Goal: Book appointment/travel/reservation

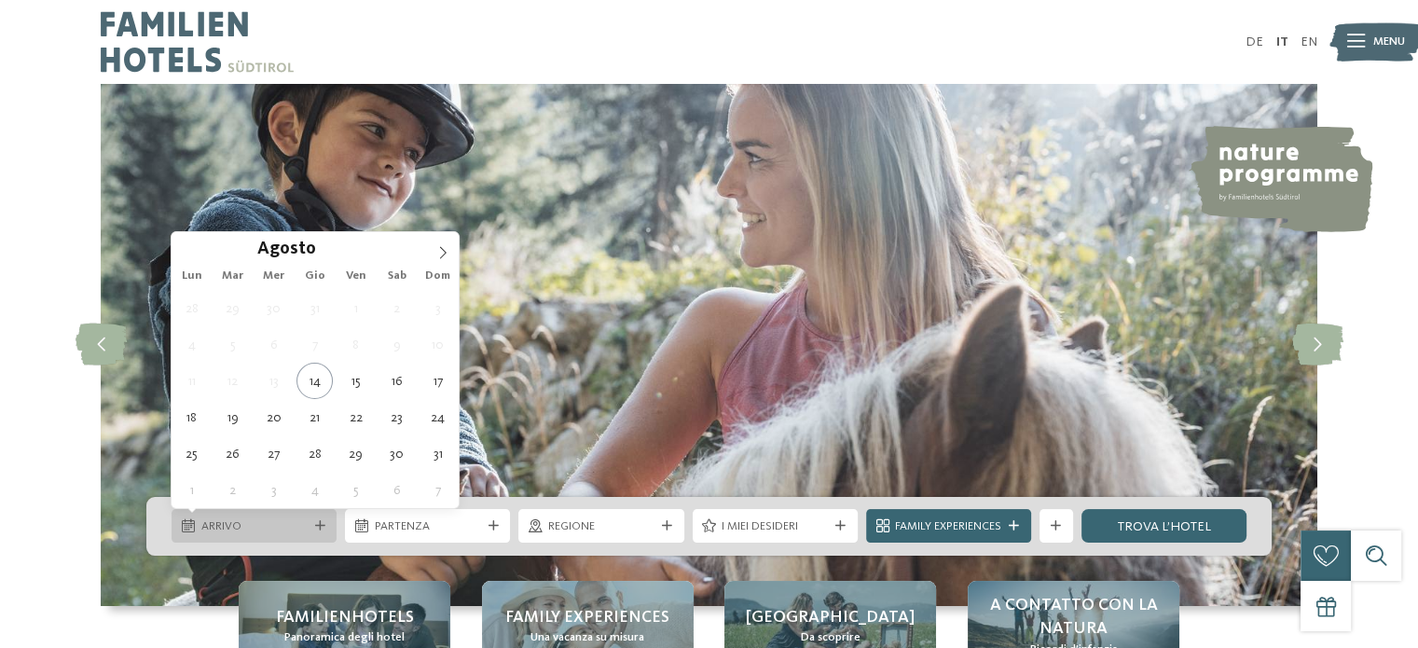
click at [311, 518] on div "Arrivo" at bounding box center [254, 527] width 115 height 18
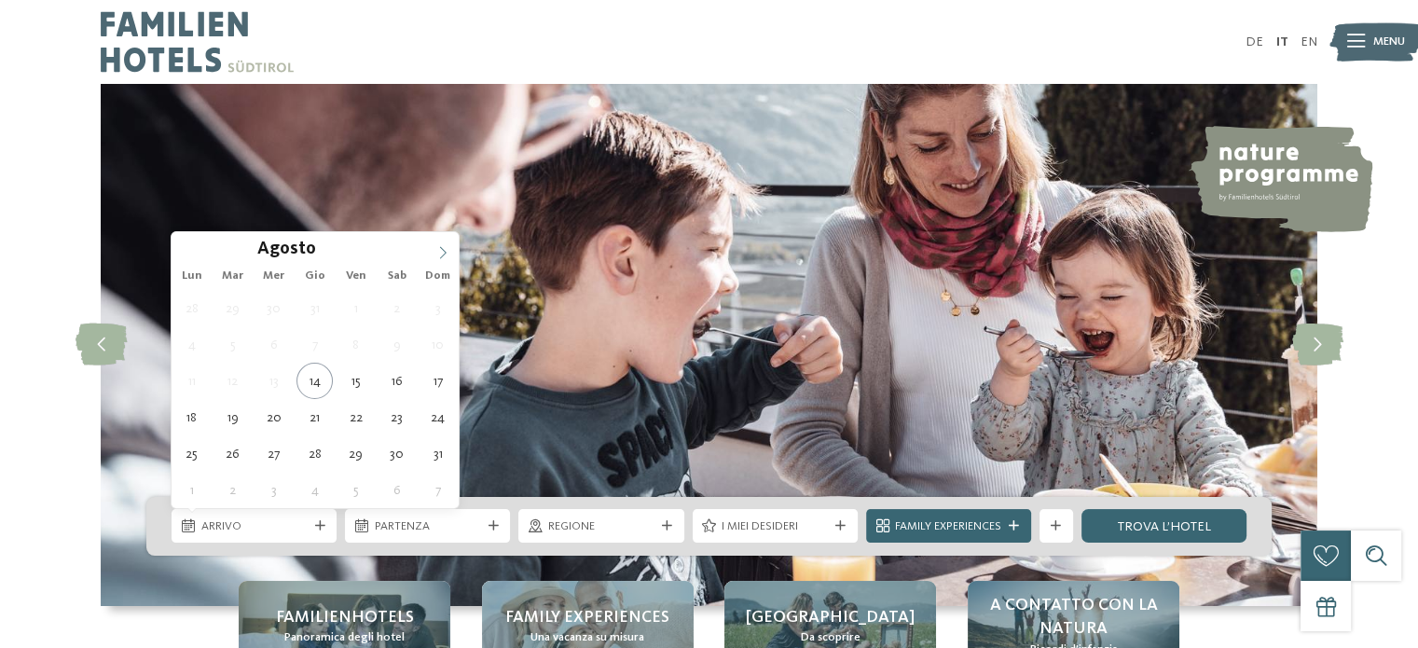
click at [444, 246] on icon at bounding box center [442, 252] width 13 height 13
type div "[DATE]"
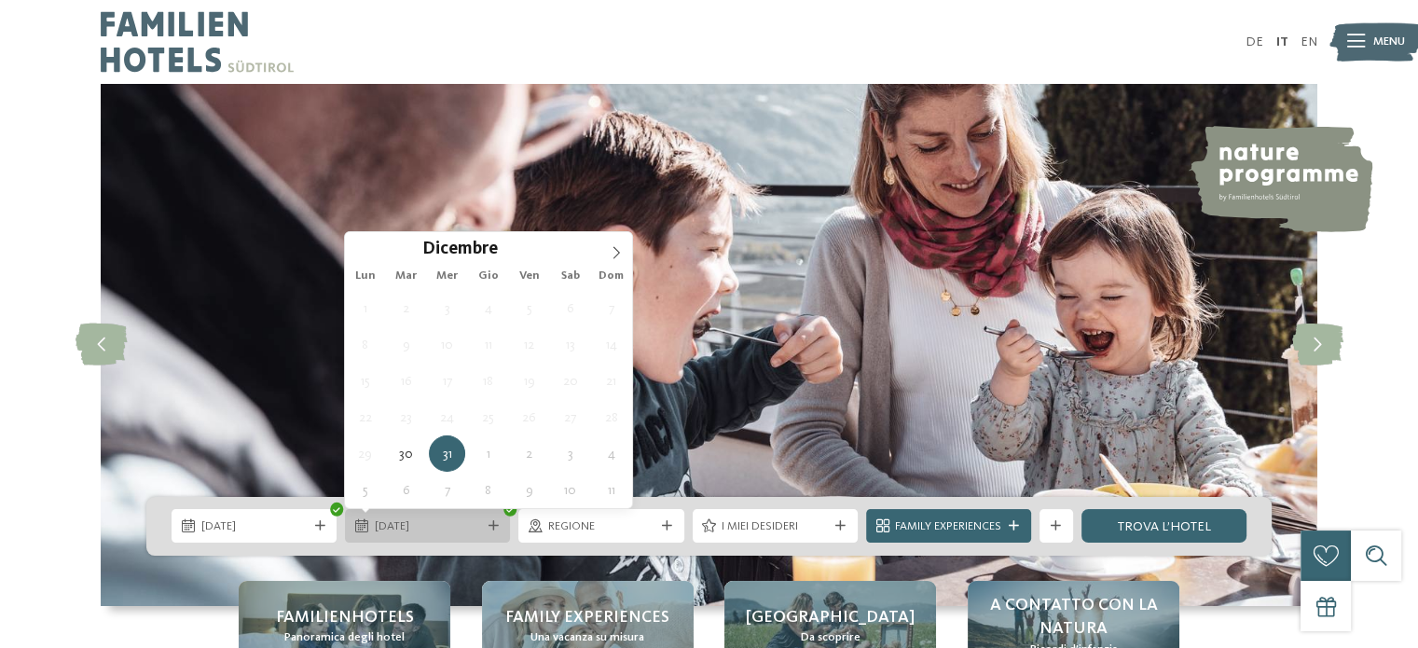
click at [474, 531] on span "31.12.2025" at bounding box center [428, 527] width 106 height 17
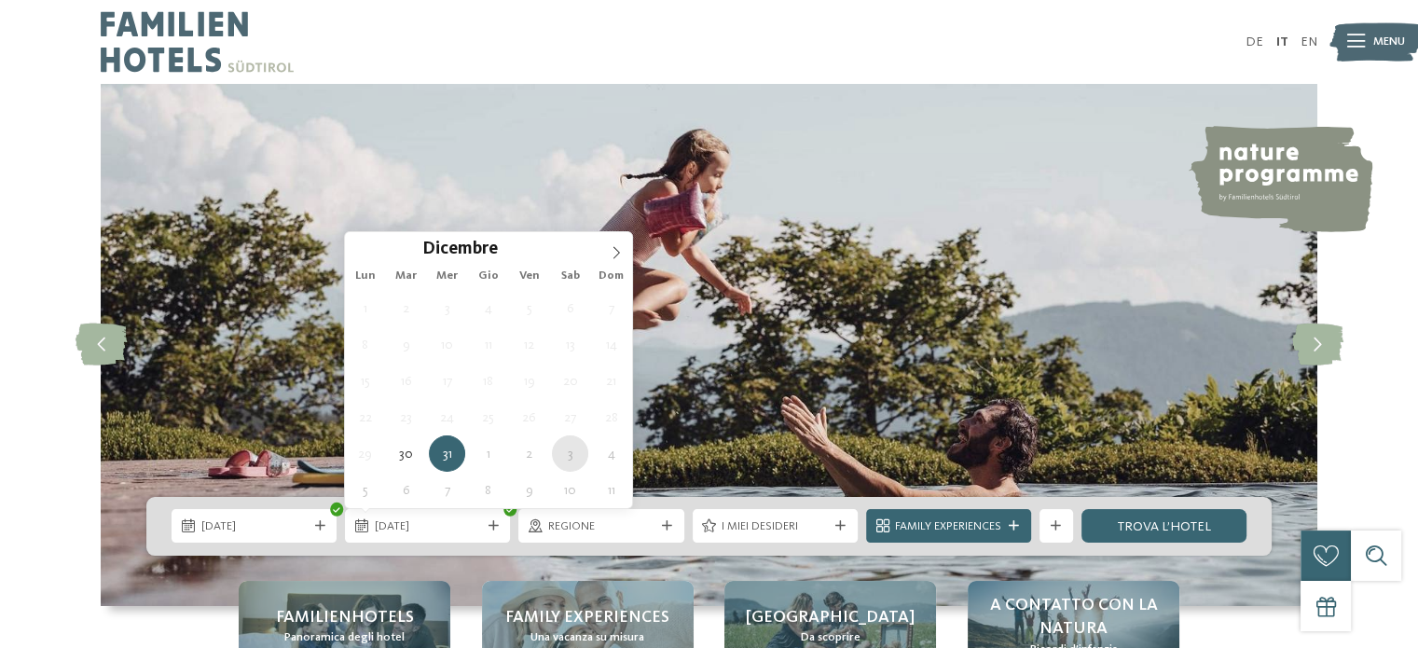
type div "[DATE]"
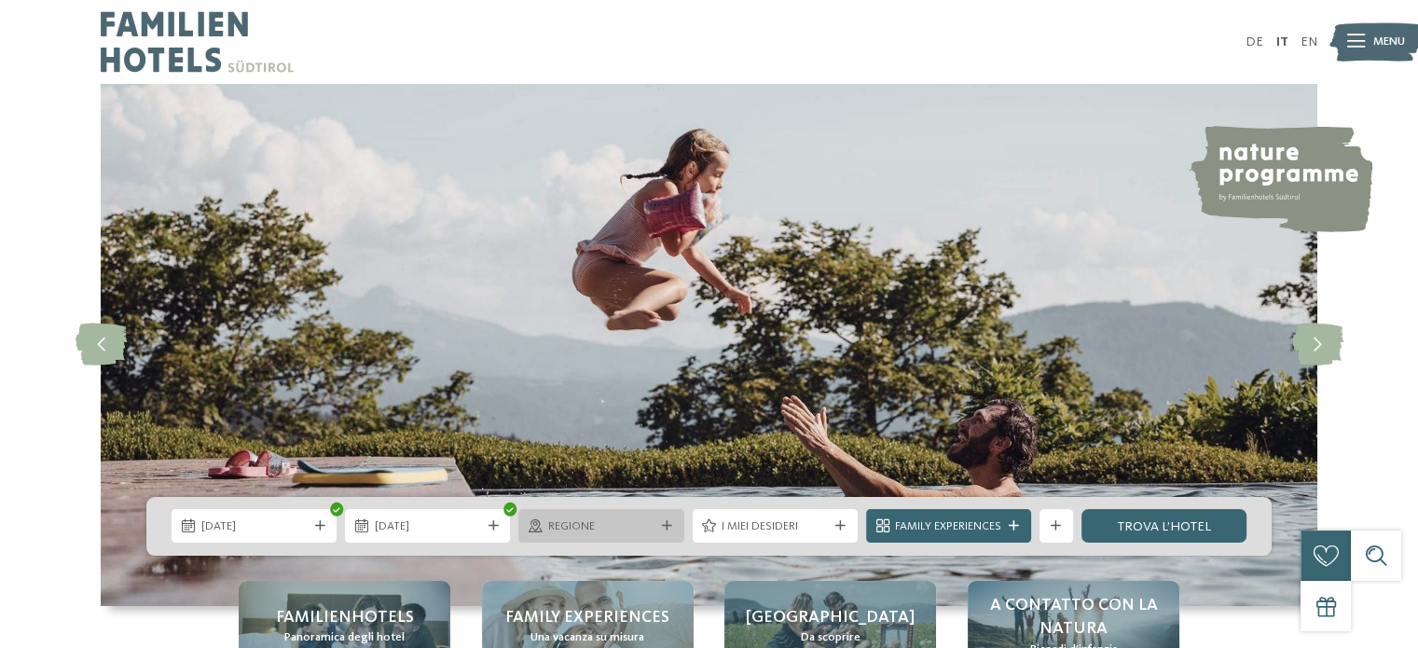
click at [609, 526] on span "Regione" at bounding box center [601, 527] width 106 height 17
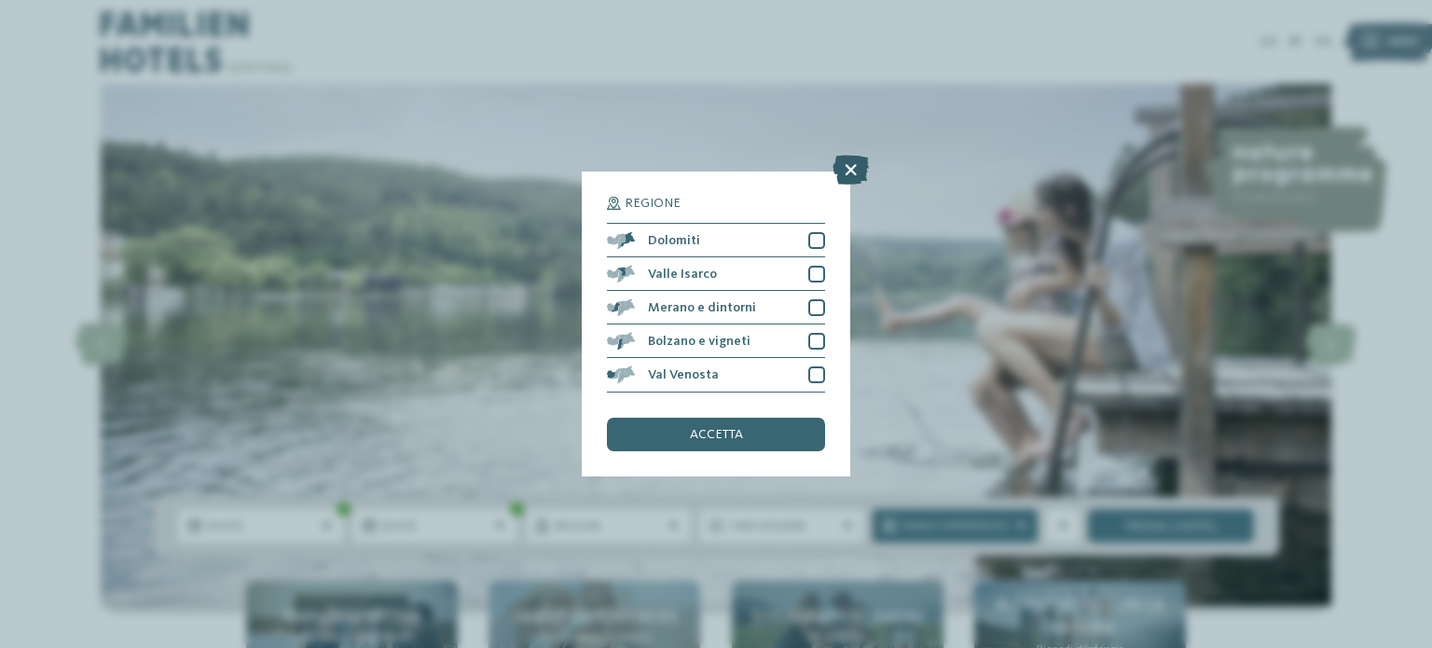
click at [841, 159] on icon at bounding box center [851, 171] width 36 height 30
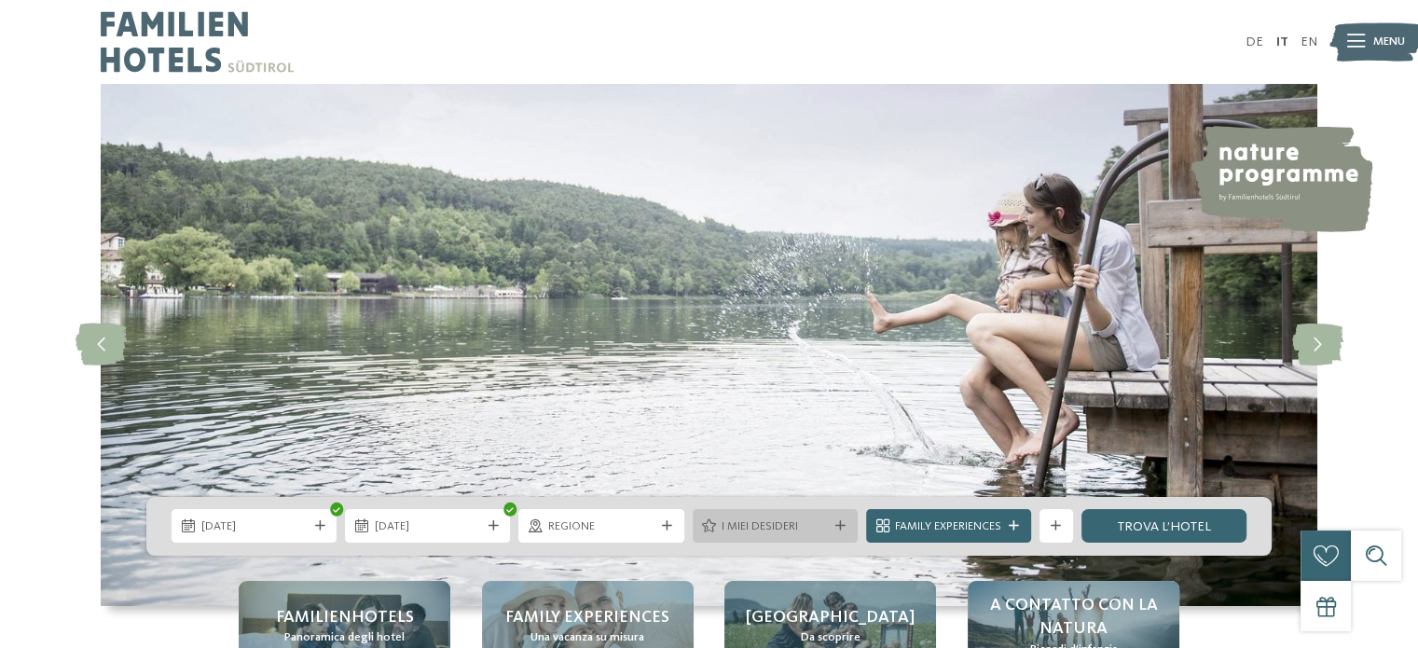
click at [788, 518] on div "I miei desideri" at bounding box center [775, 527] width 115 height 18
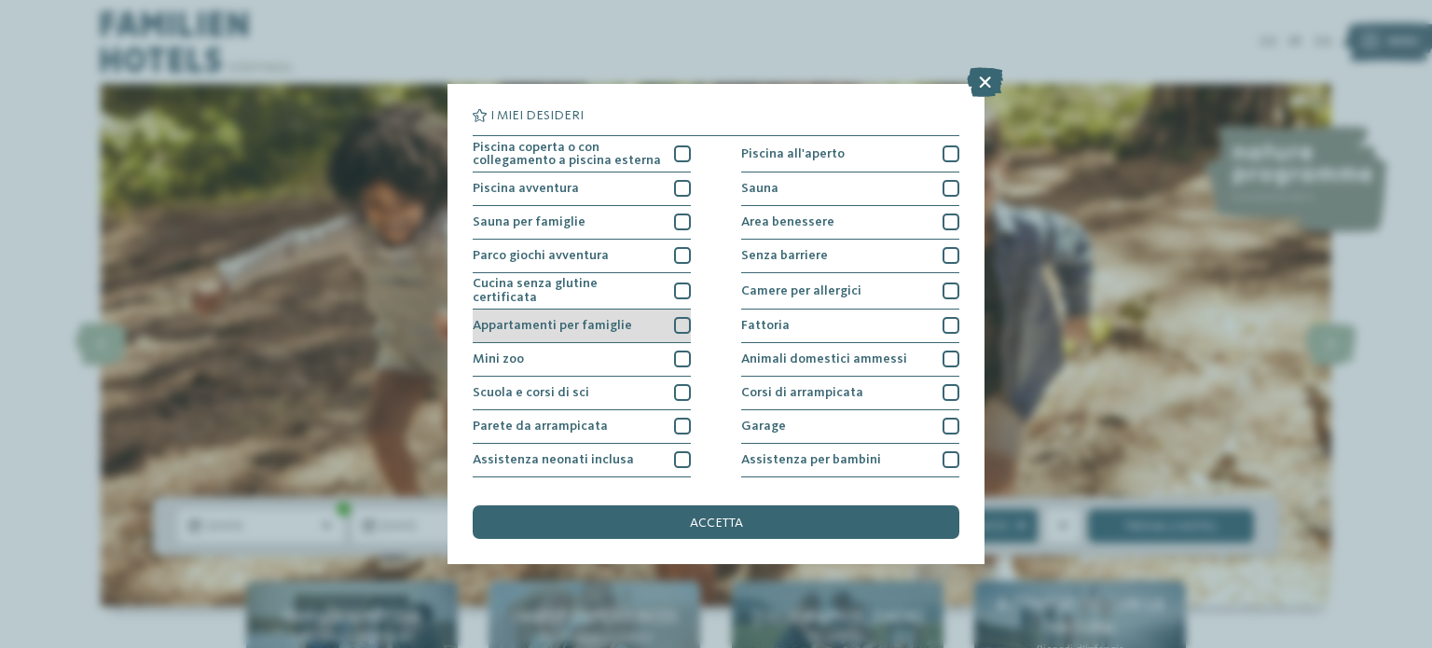
click at [676, 317] on div at bounding box center [682, 325] width 17 height 17
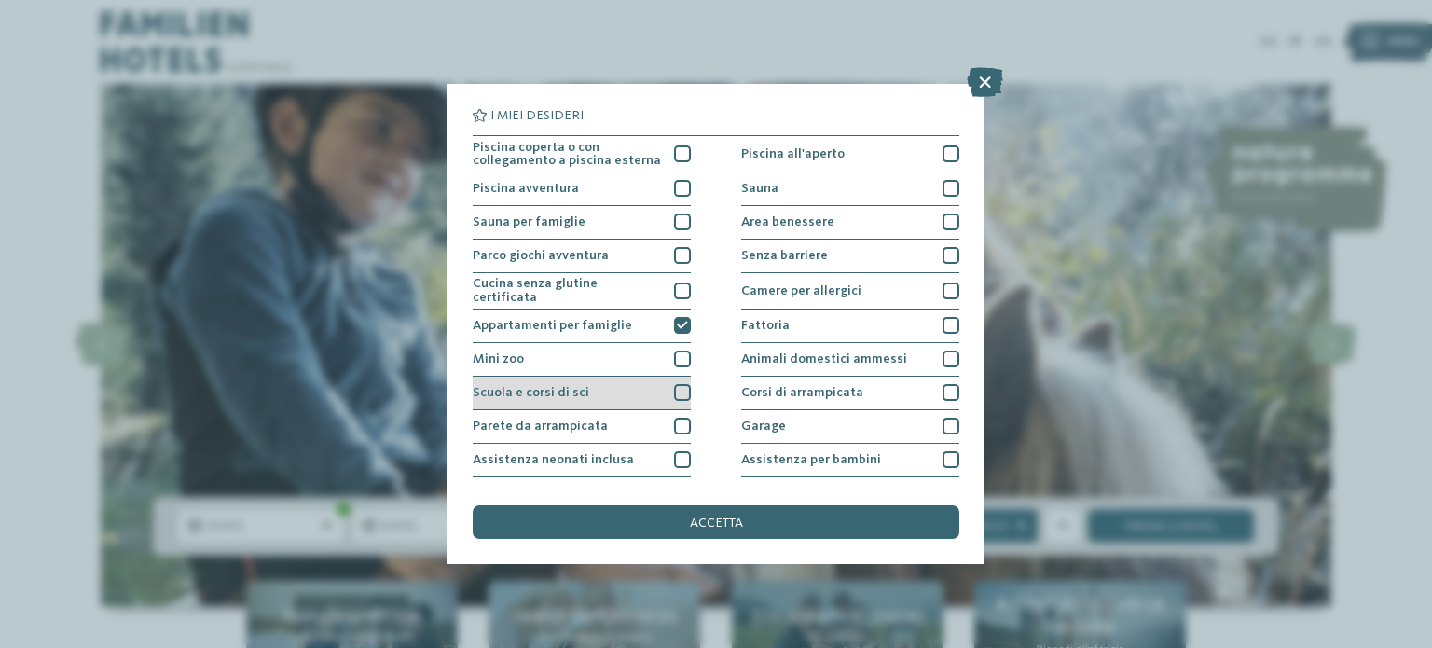
click at [668, 387] on div "Scuola e corsi di sci" at bounding box center [582, 394] width 218 height 34
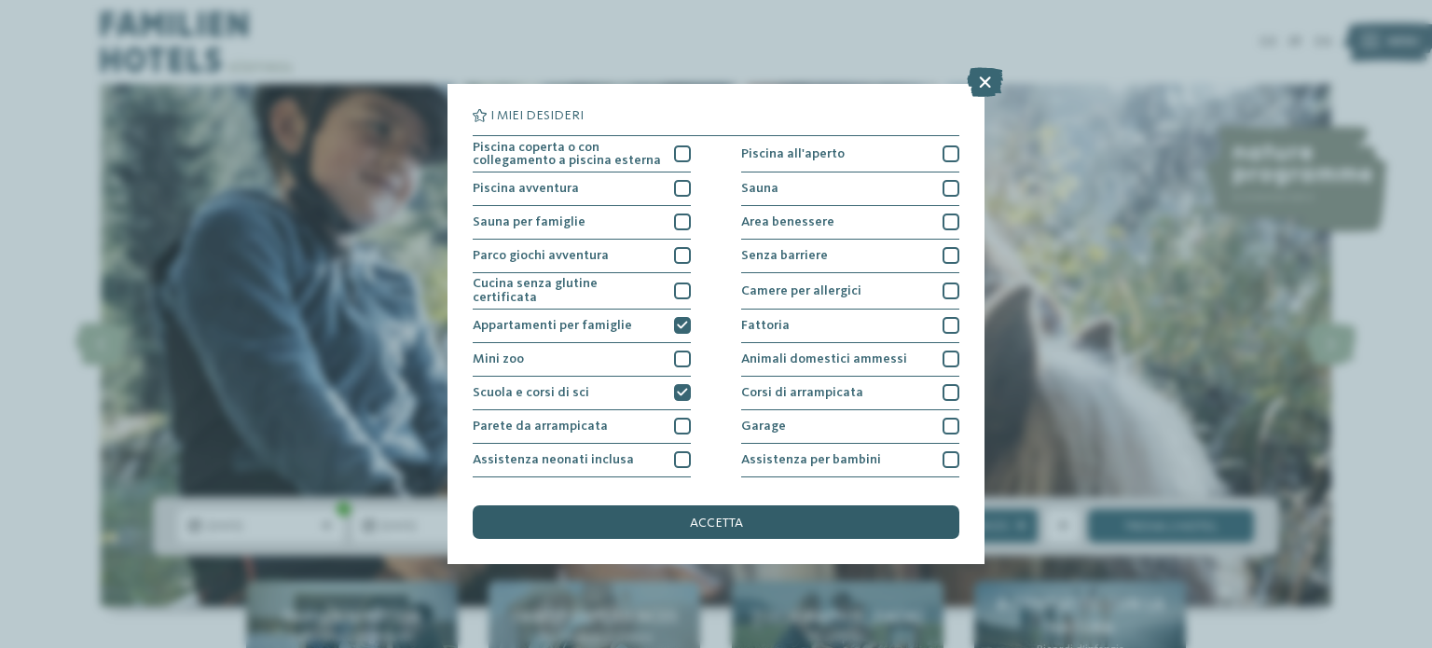
click at [589, 521] on div "accetta" at bounding box center [716, 522] width 487 height 34
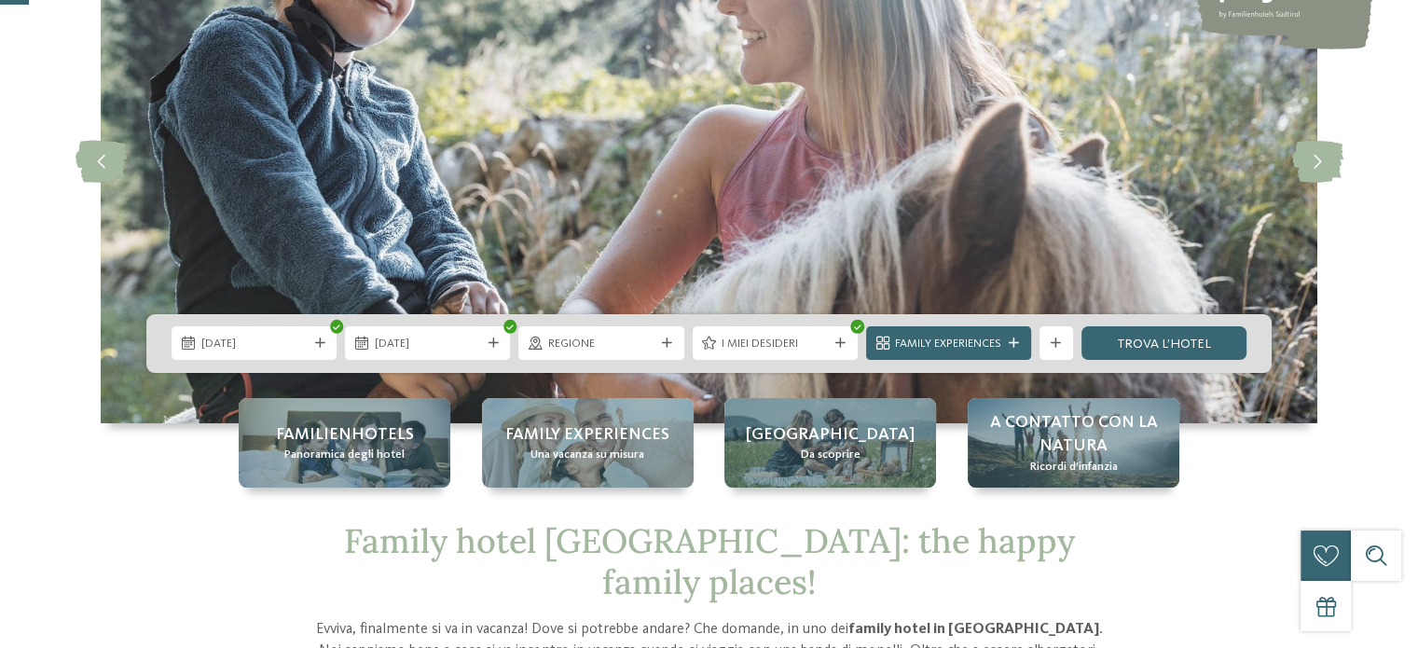
scroll to position [187, 0]
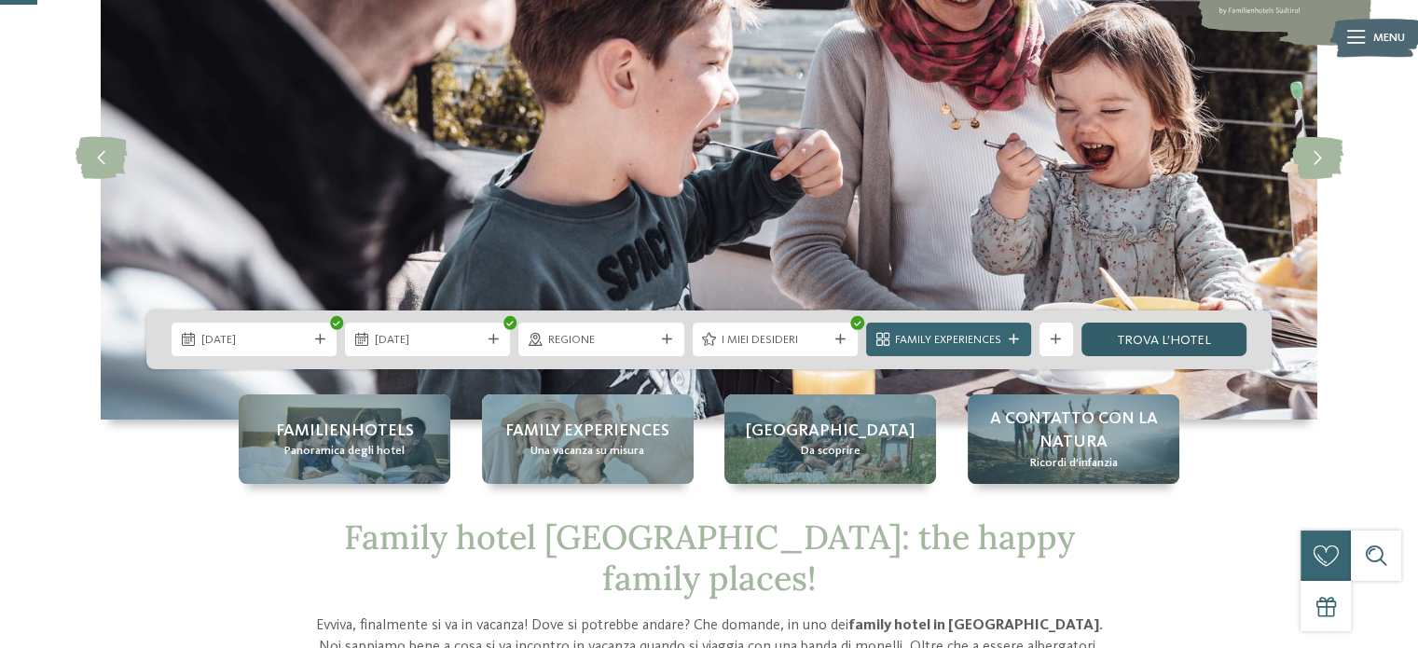
click at [1180, 348] on link "trova l’hotel" at bounding box center [1164, 340] width 165 height 34
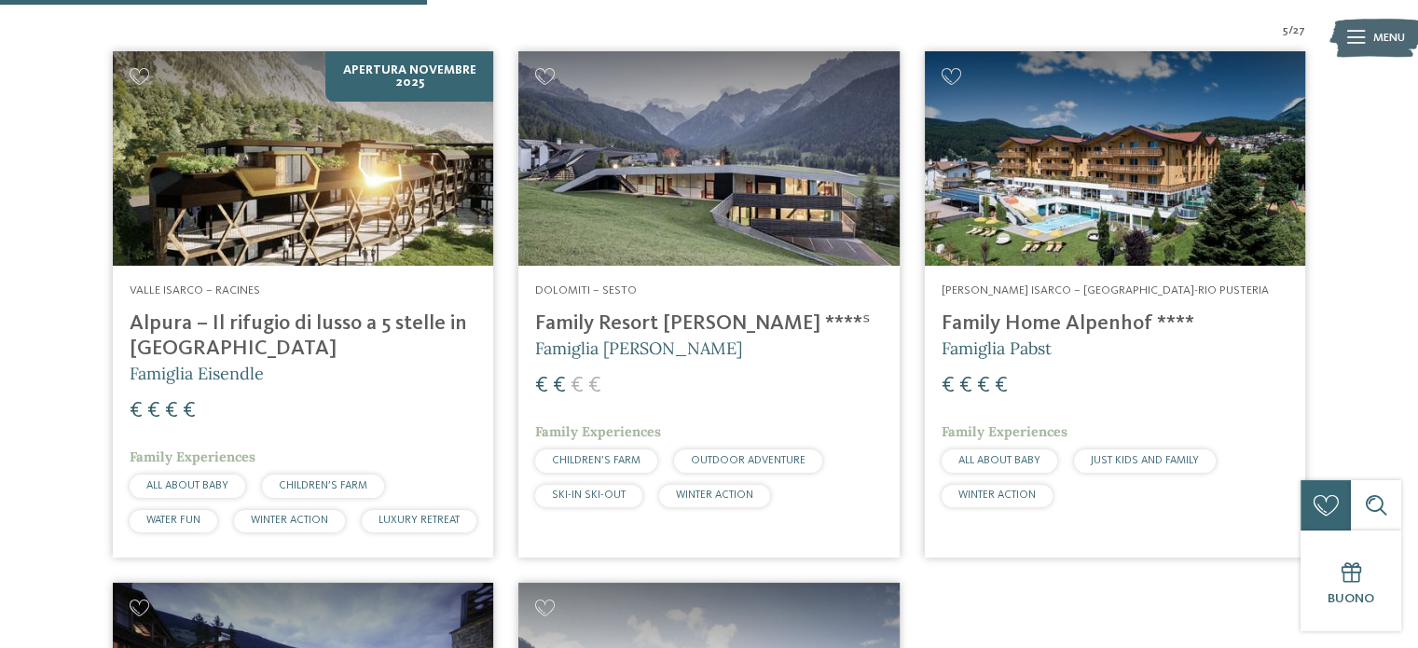
scroll to position [633, 0]
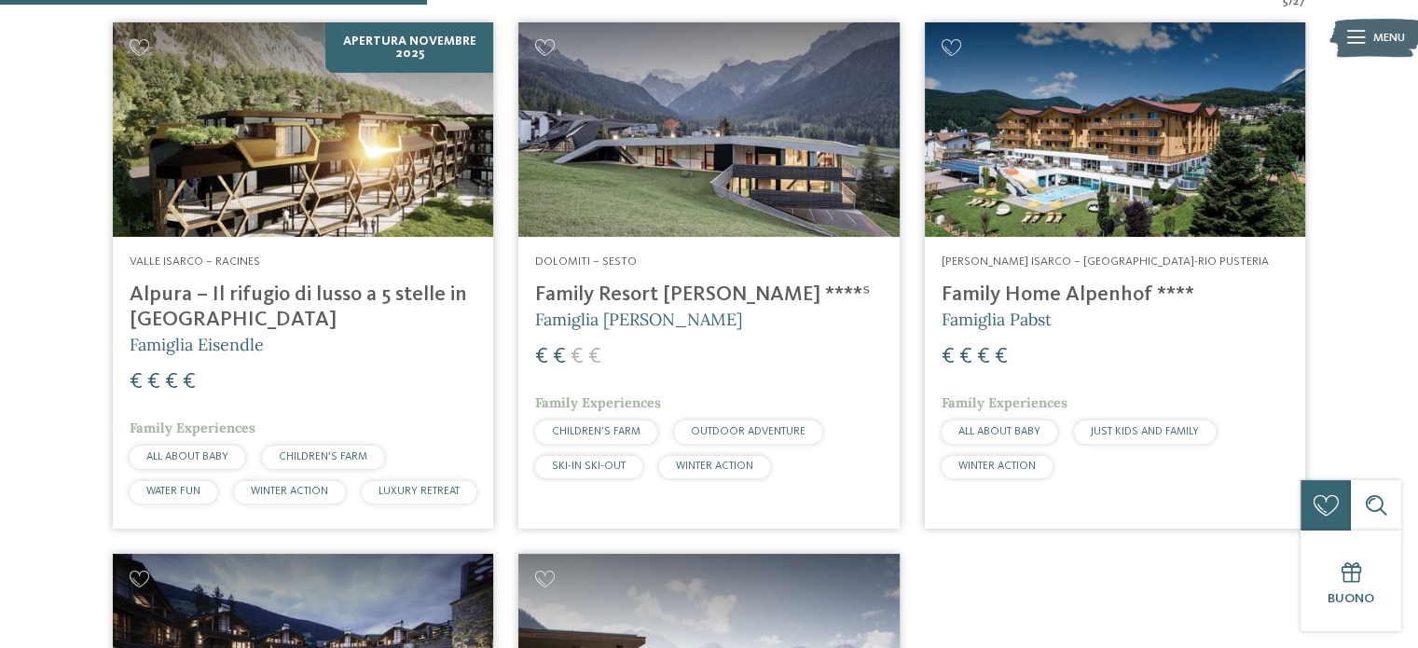
click at [742, 241] on div "Dolomiti – Sesto Family Resort [PERSON_NAME] ****ˢ Famiglia [PERSON_NAME] € € €…" at bounding box center [709, 371] width 380 height 268
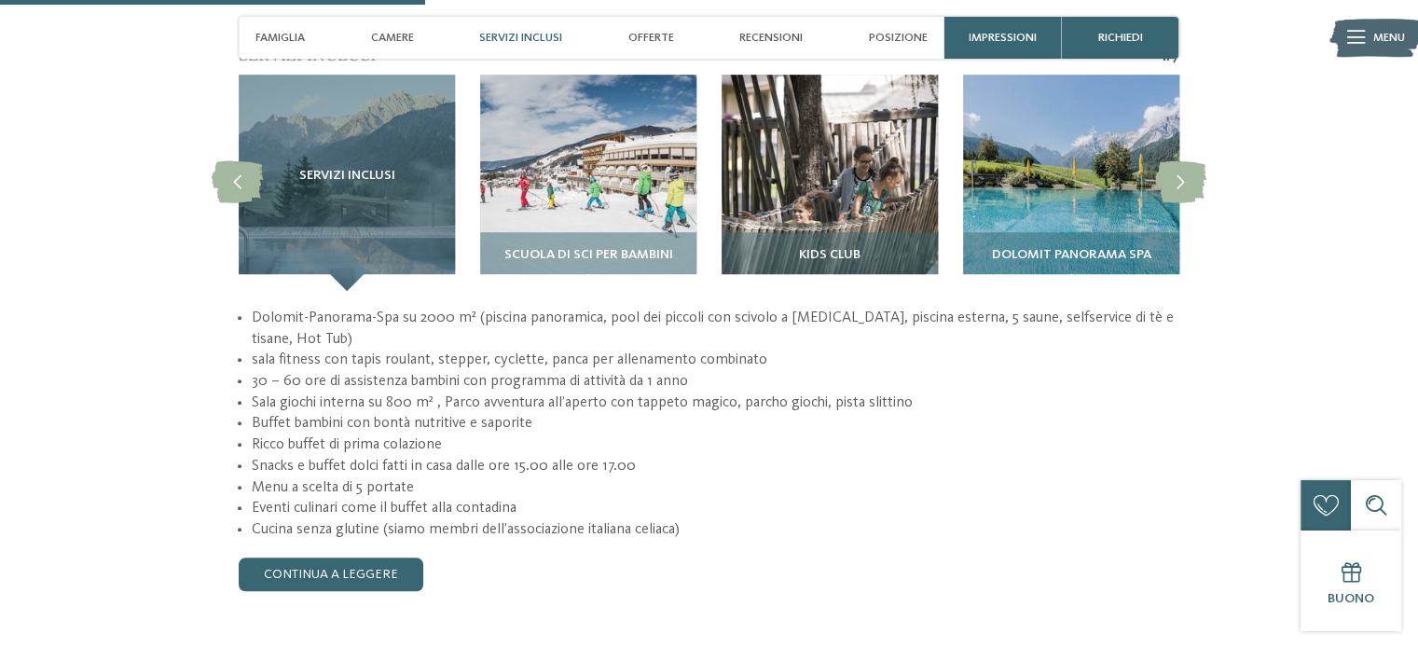
scroll to position [1679, 0]
